Goal: Check status: Check status

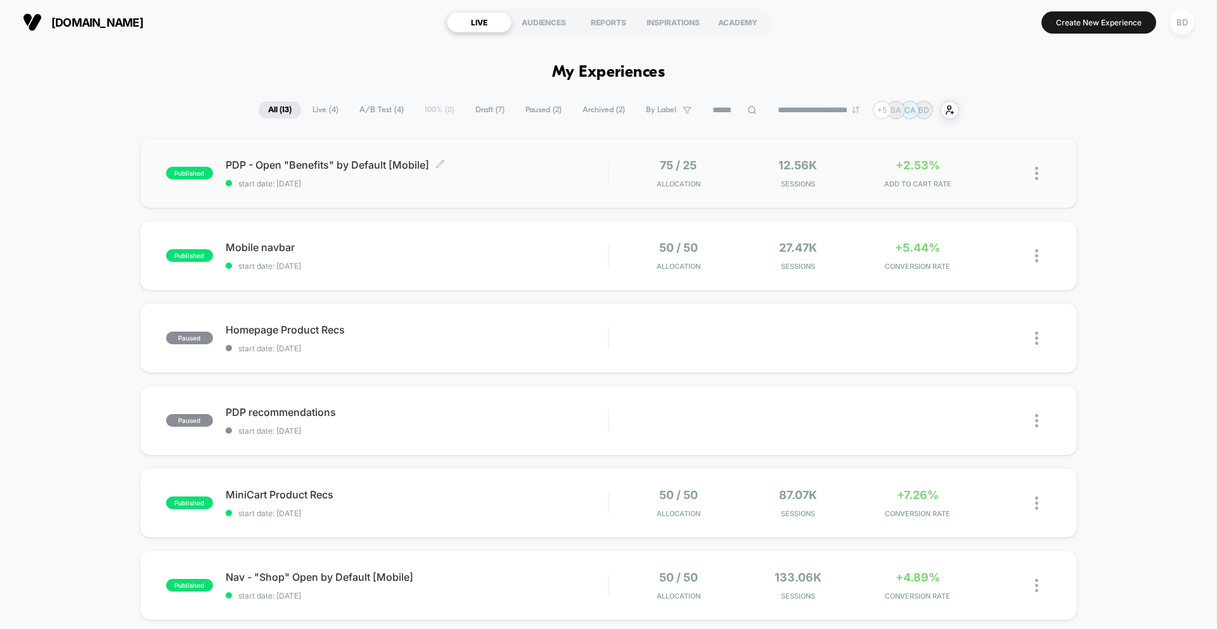
click at [516, 180] on span "start date: [DATE]" at bounding box center [417, 184] width 382 height 10
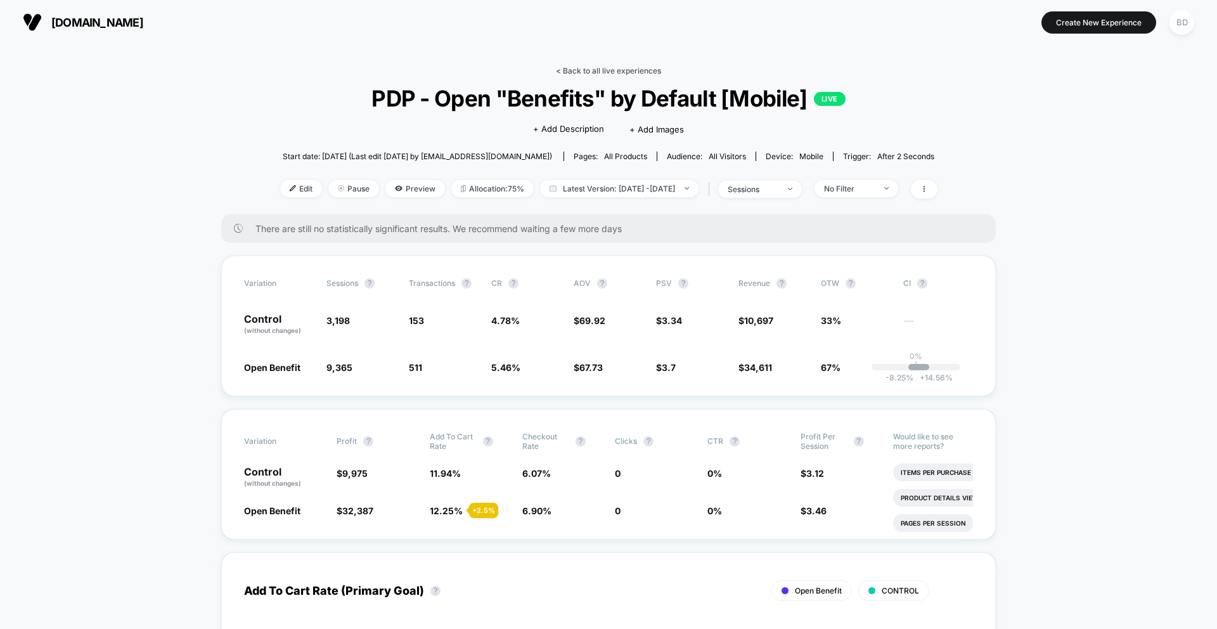
click at [590, 70] on link "< Back to all live experiences" at bounding box center [608, 71] width 105 height 10
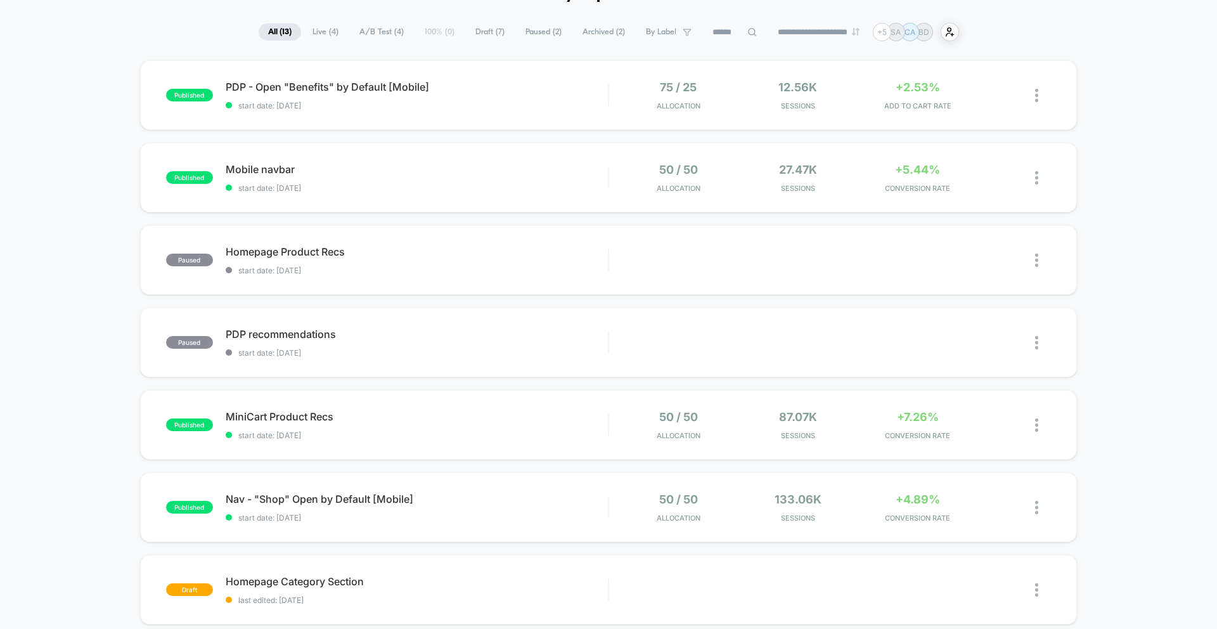
scroll to position [79, 0]
click at [481, 496] on span "Nav - "Shop" Open by Default [Mobile] Click to edit experience details" at bounding box center [417, 498] width 382 height 13
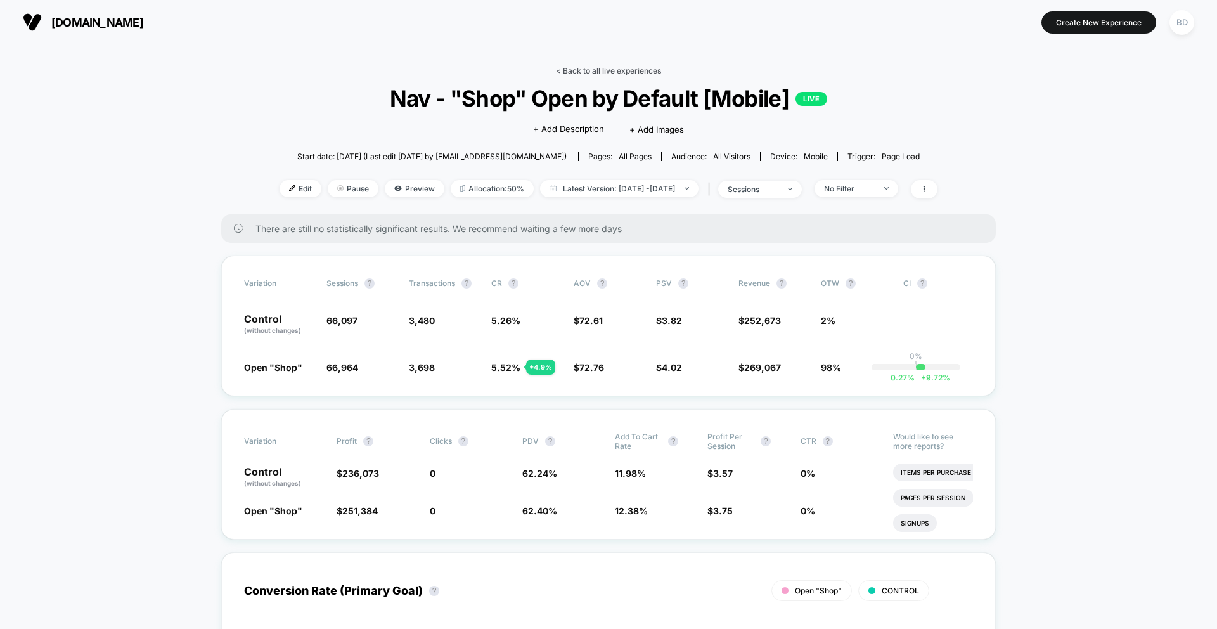
click at [606, 68] on link "< Back to all live experiences" at bounding box center [608, 71] width 105 height 10
